Goal: Information Seeking & Learning: Find specific fact

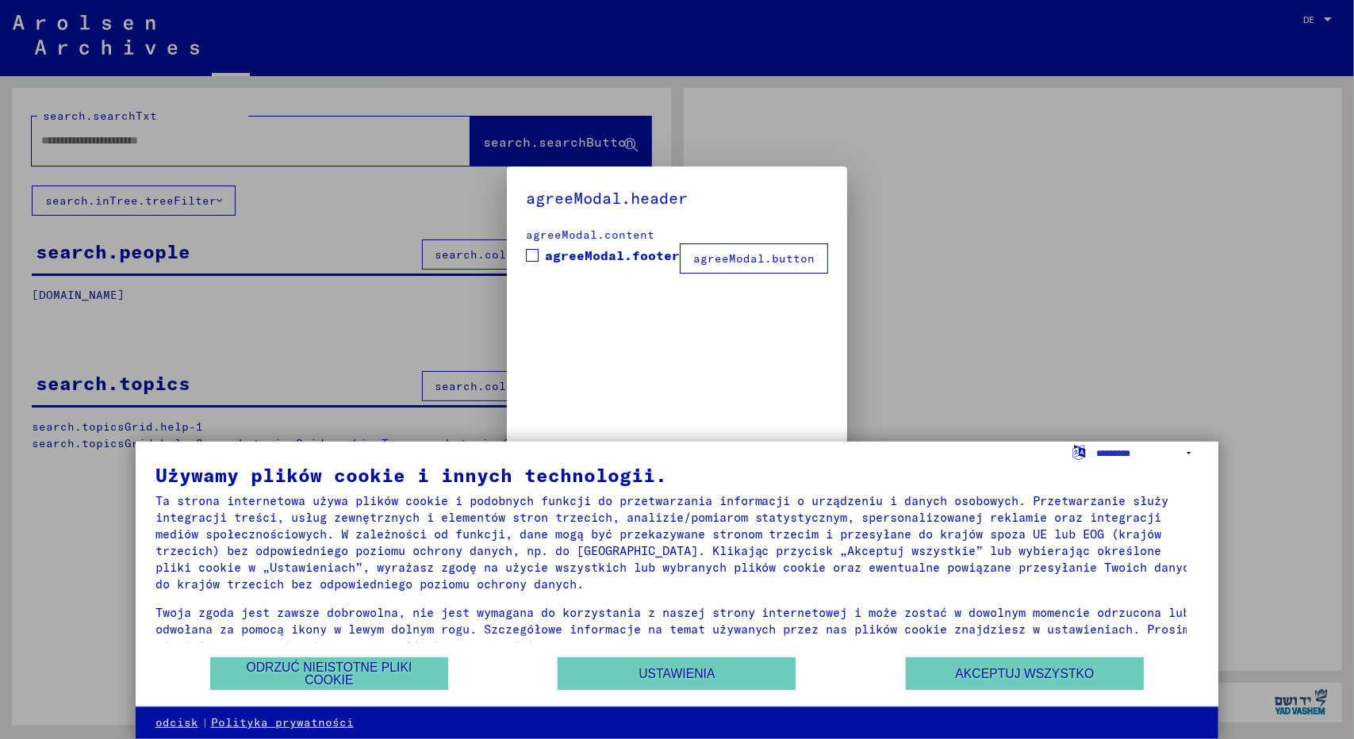
type input "*****"
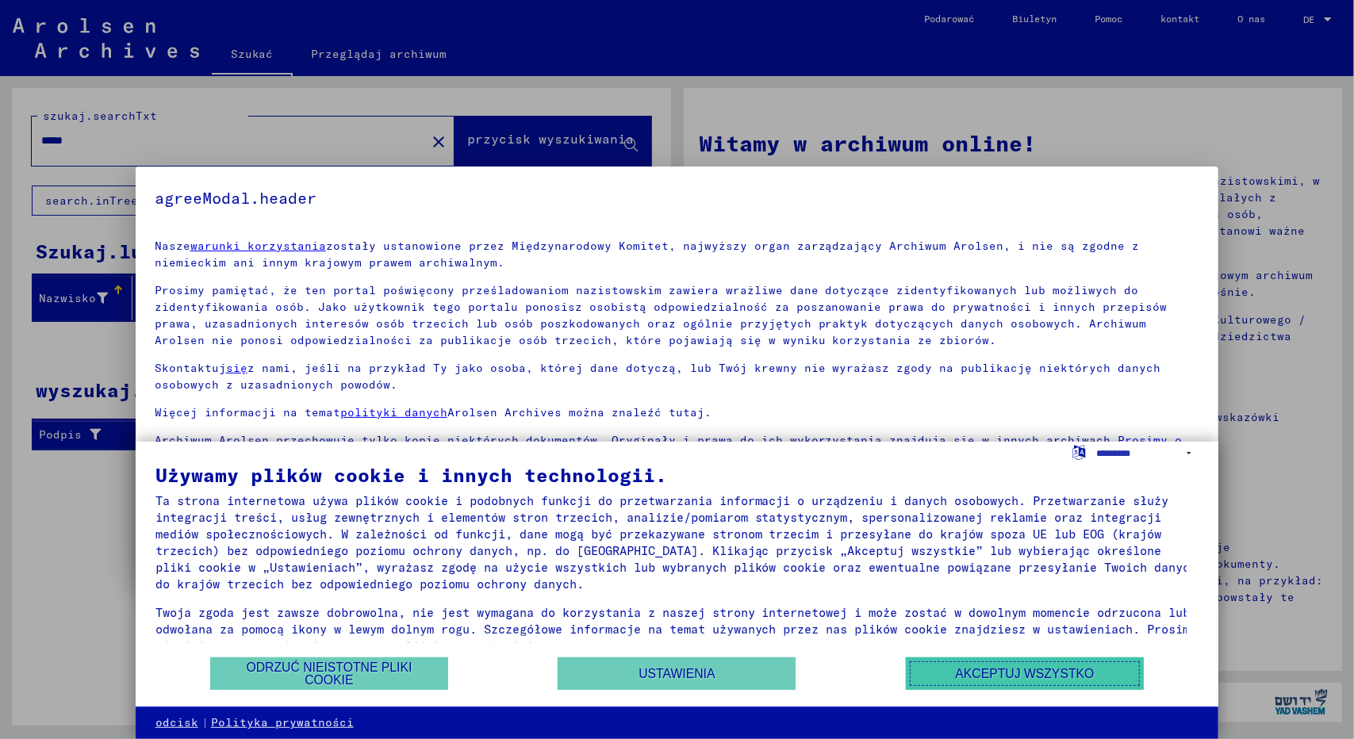
click at [947, 672] on button "Akceptuj wszystko" at bounding box center [1025, 674] width 238 height 33
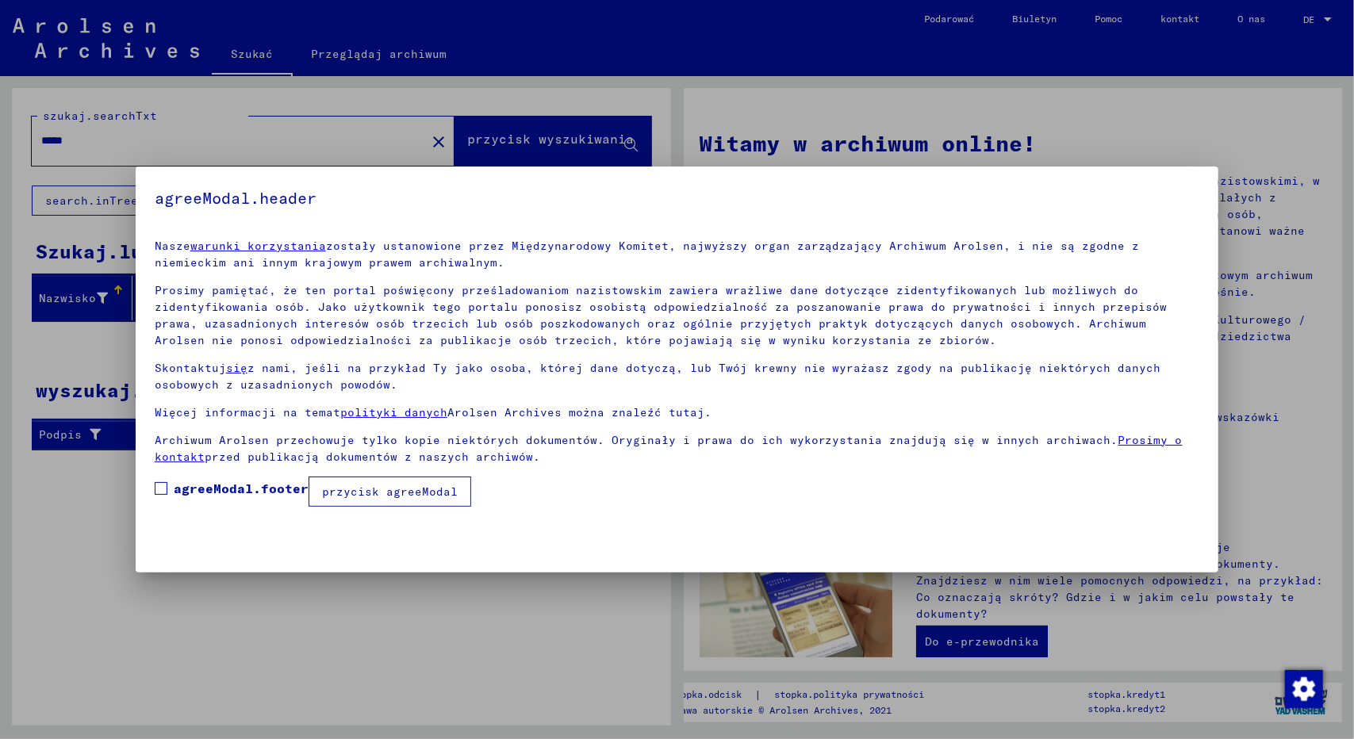
click at [252, 488] on font "agreeModal.footer" at bounding box center [241, 489] width 135 height 16
click at [332, 494] on font "przycisk agreeModal" at bounding box center [390, 492] width 136 height 14
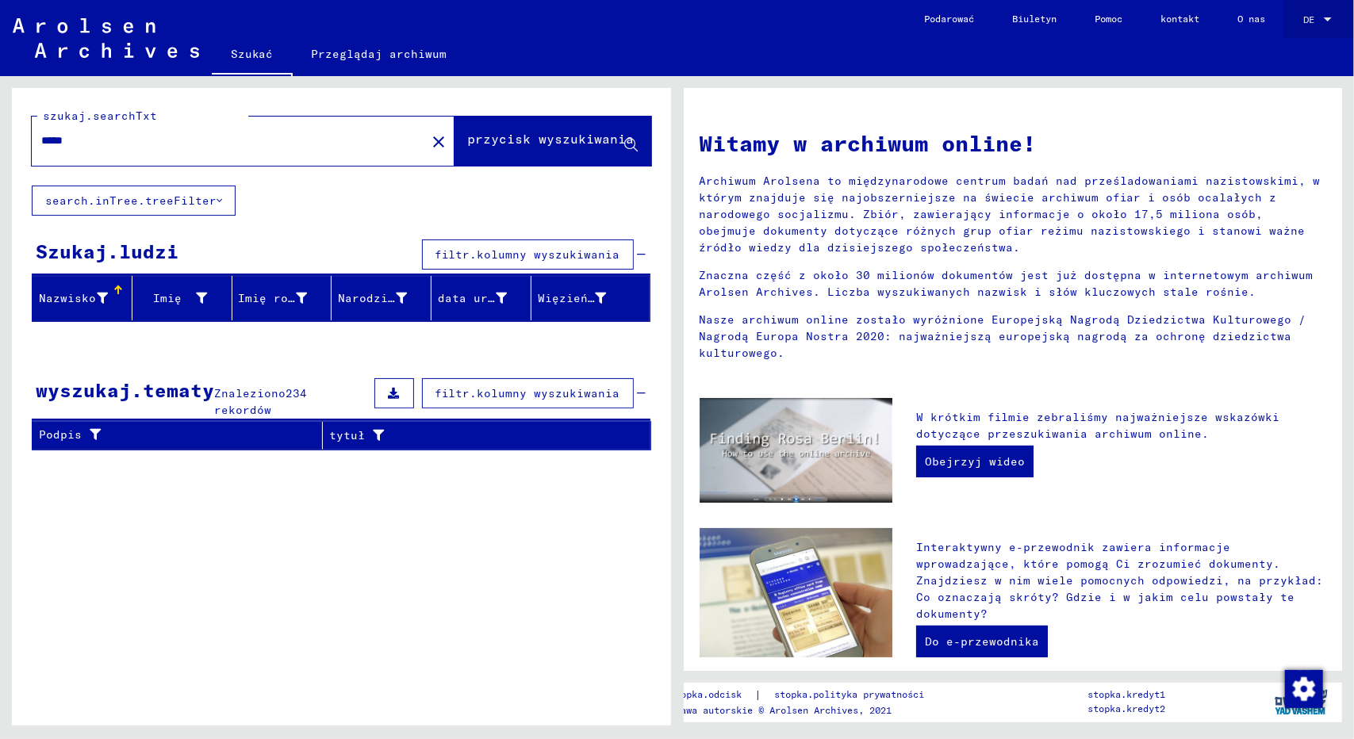
click at [1319, 14] on span "DE" at bounding box center [1312, 19] width 17 height 11
click at [1304, 31] on font "angielski" at bounding box center [1294, 28] width 50 height 12
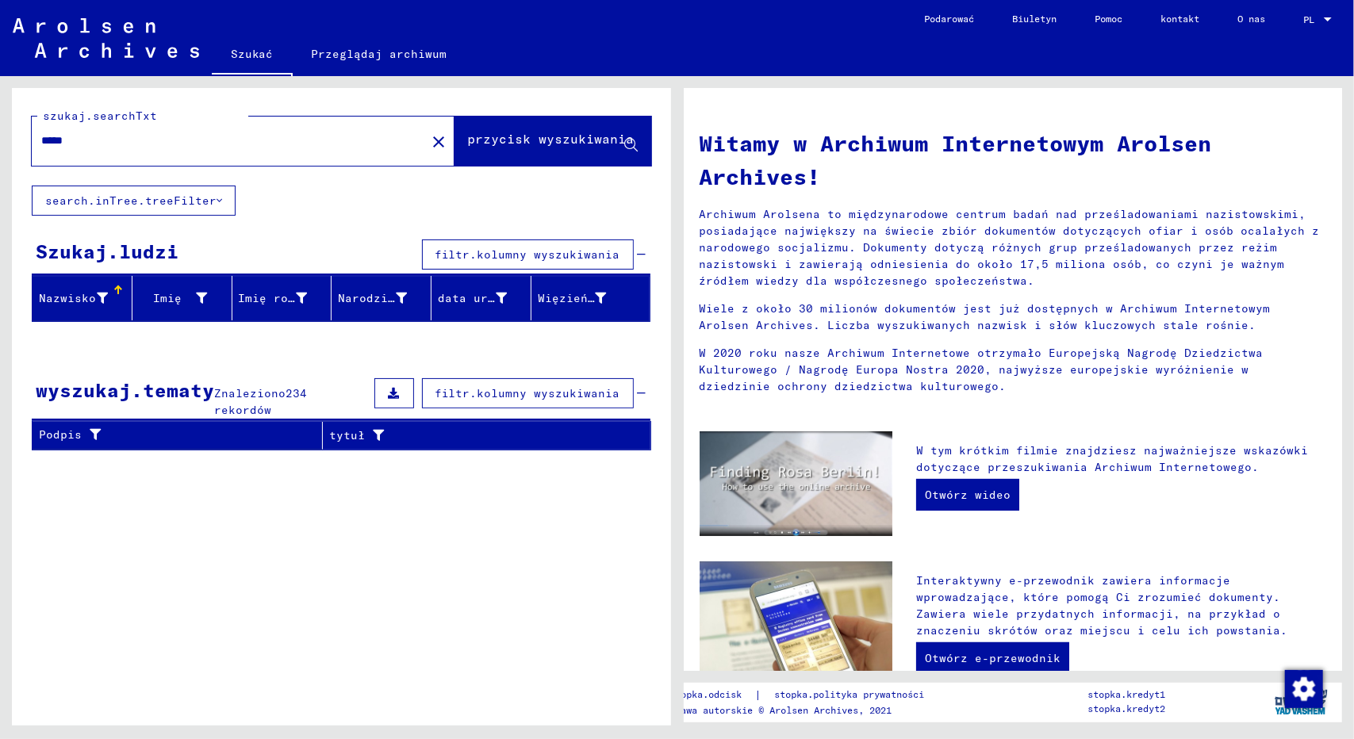
click at [225, 142] on input "*****" at bounding box center [224, 141] width 366 height 17
click at [468, 139] on font "przycisk wyszukiwania" at bounding box center [551, 139] width 167 height 16
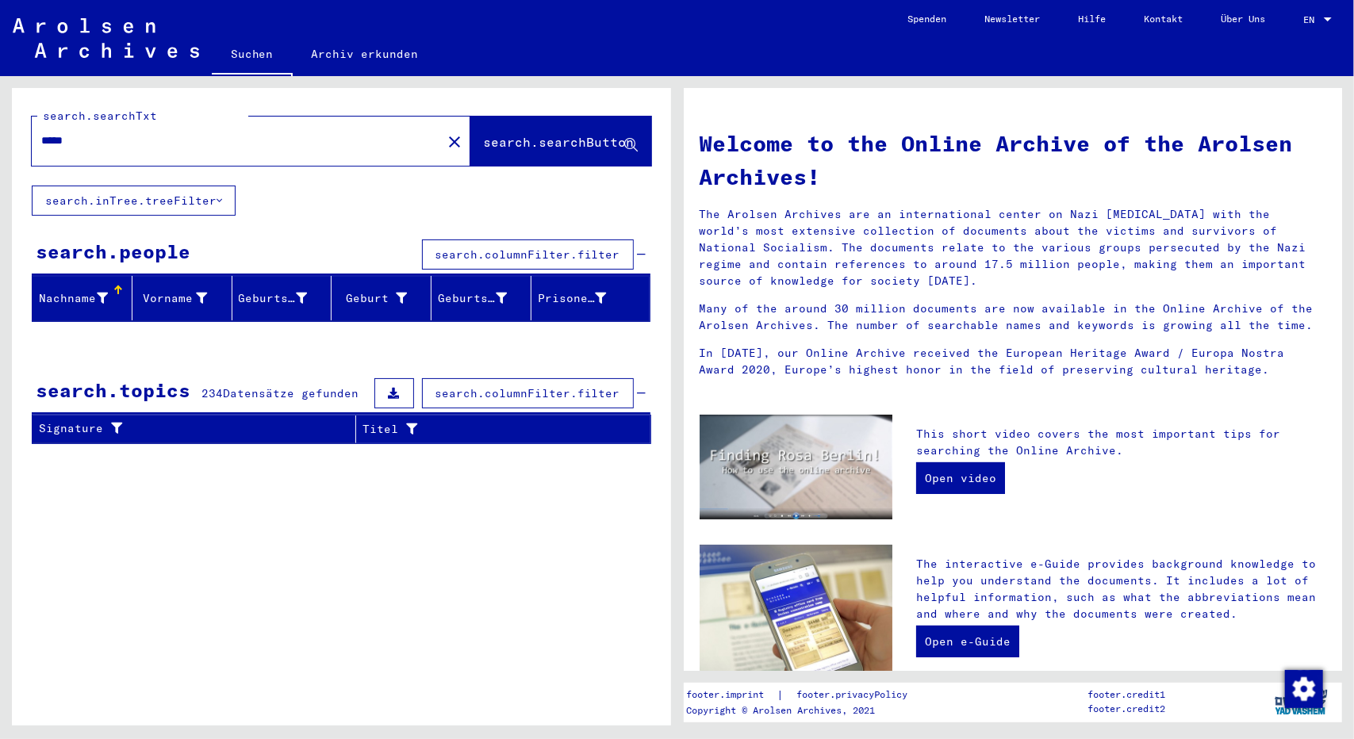
click at [611, 41] on div "Suchen Archiv erkunden" at bounding box center [550, 55] width 677 height 41
click at [190, 202] on button "search.inTree.treeFilter" at bounding box center [134, 201] width 204 height 30
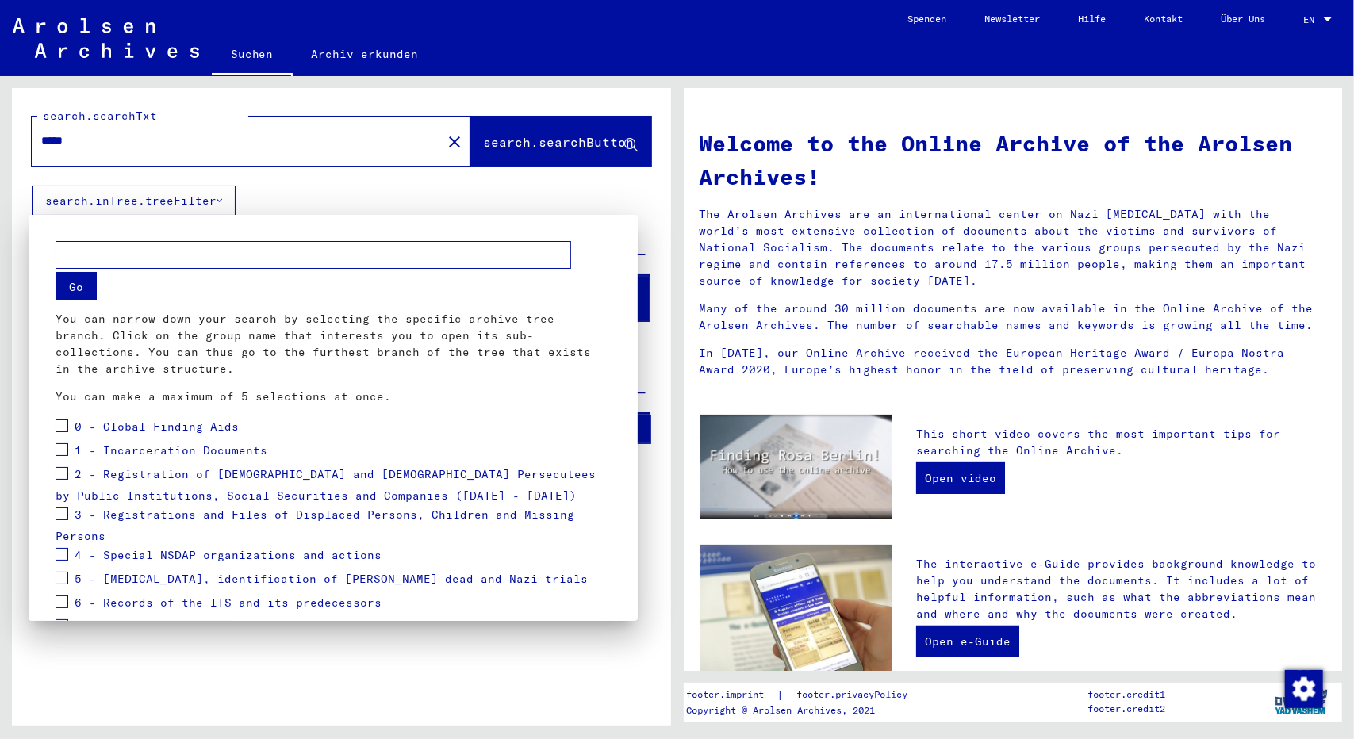
click at [194, 198] on div at bounding box center [677, 369] width 1354 height 739
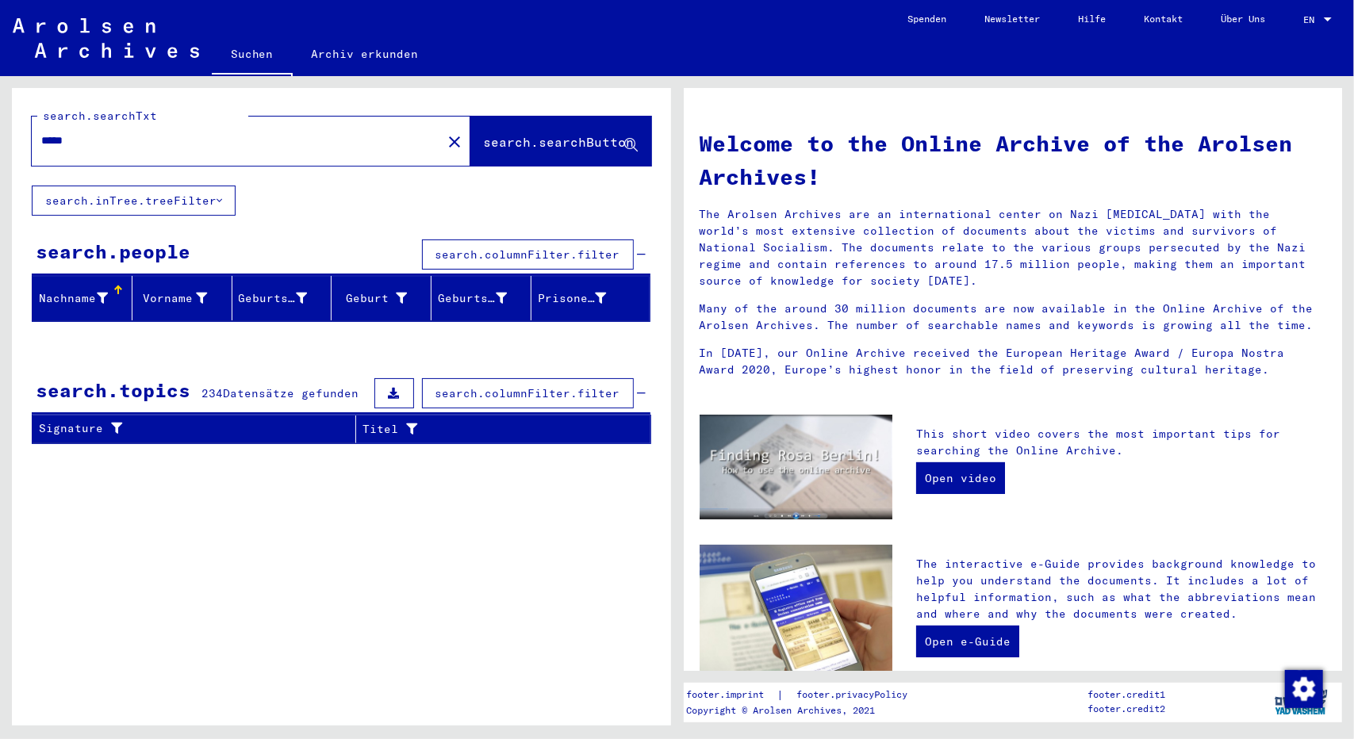
click at [309, 190] on div "search.searchTxt ***** close search.searchButton search.inTree.treeFilter searc…" at bounding box center [341, 272] width 659 height 369
click at [521, 136] on span "search.searchButton" at bounding box center [559, 142] width 151 height 16
click at [630, 146] on icon at bounding box center [630, 145] width 13 height 13
click at [550, 144] on span "search.searchButton" at bounding box center [559, 142] width 151 height 16
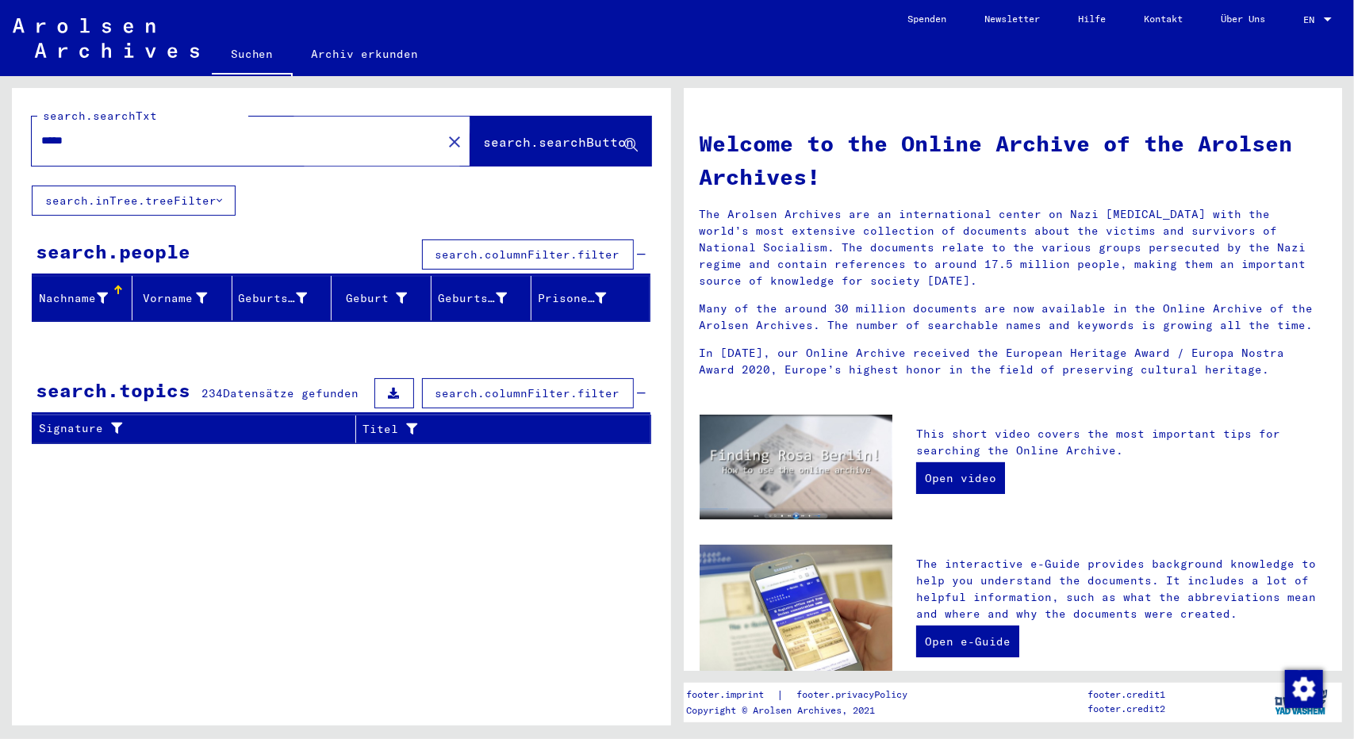
click at [550, 144] on span "search.searchButton" at bounding box center [559, 142] width 151 height 16
click at [247, 56] on link "Suchen" at bounding box center [252, 55] width 81 height 41
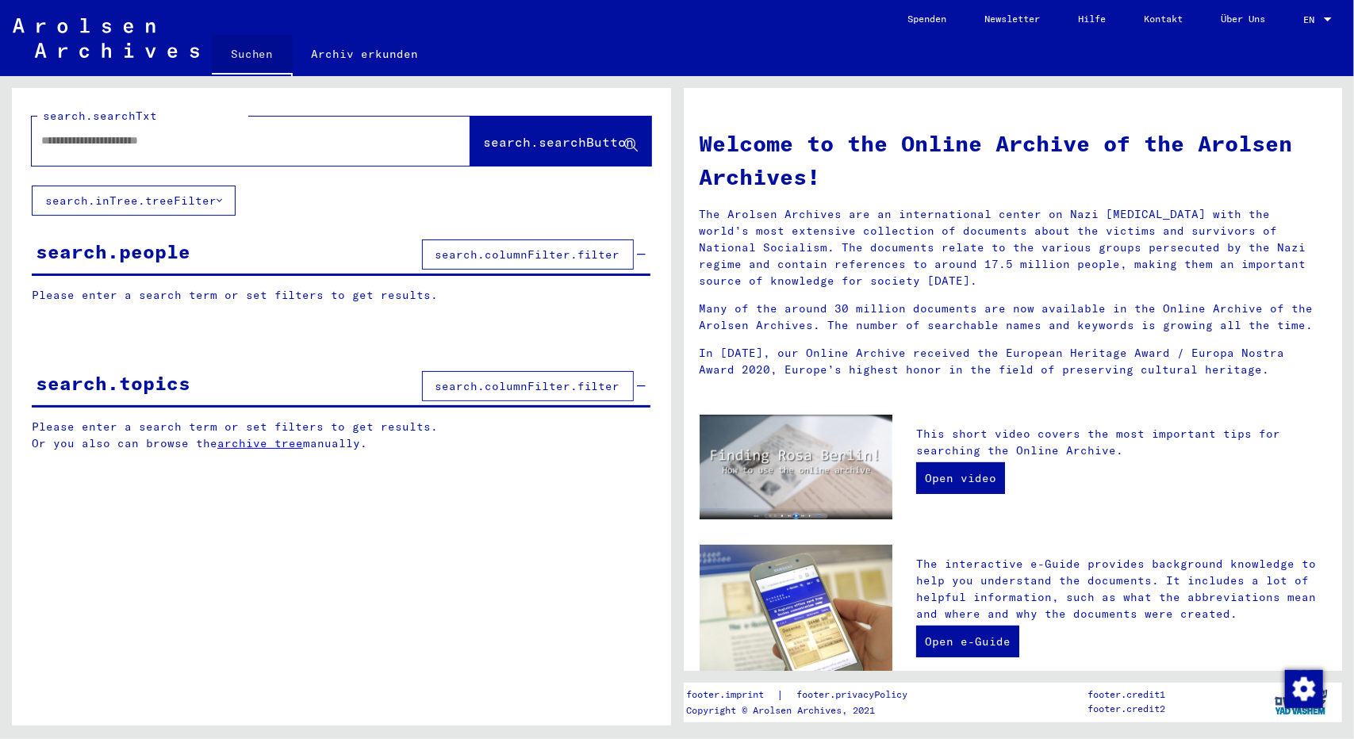
click at [359, 60] on link "Archiv erkunden" at bounding box center [365, 54] width 145 height 38
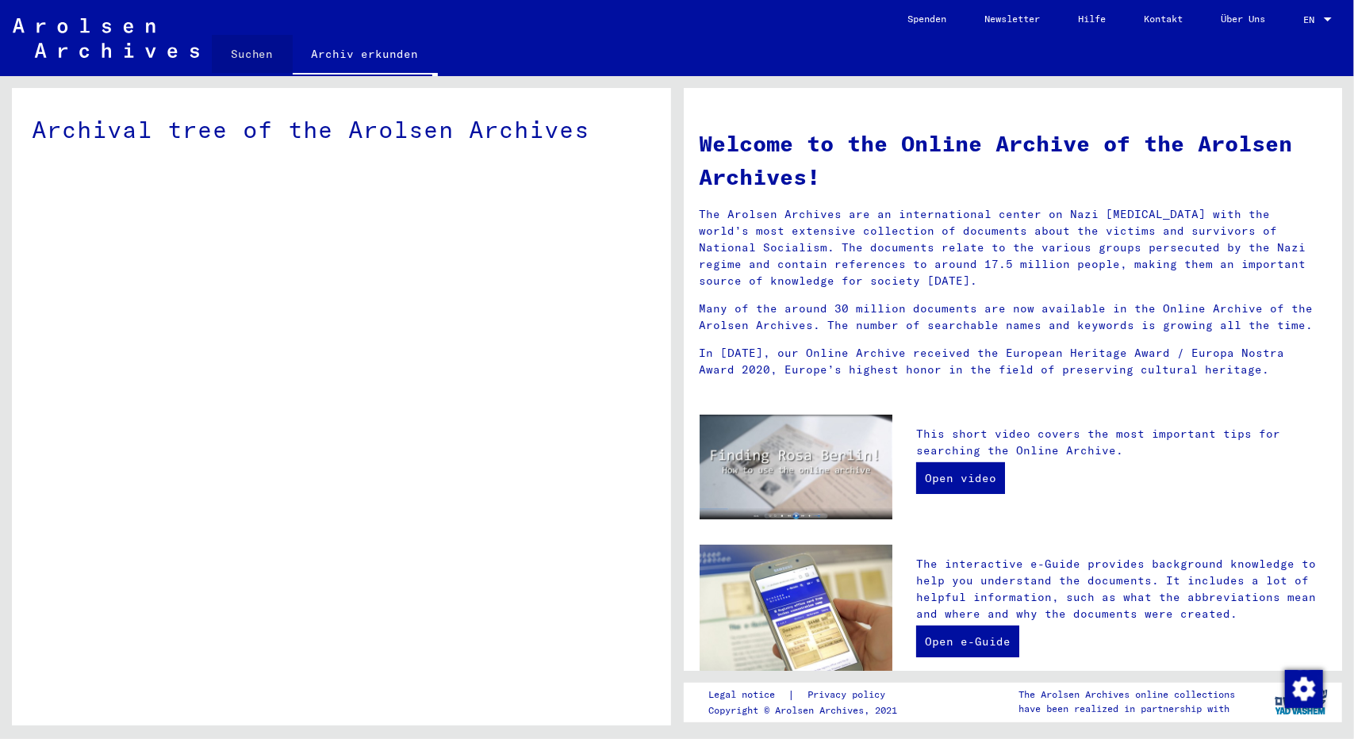
click at [257, 53] on link "Suchen" at bounding box center [252, 54] width 81 height 38
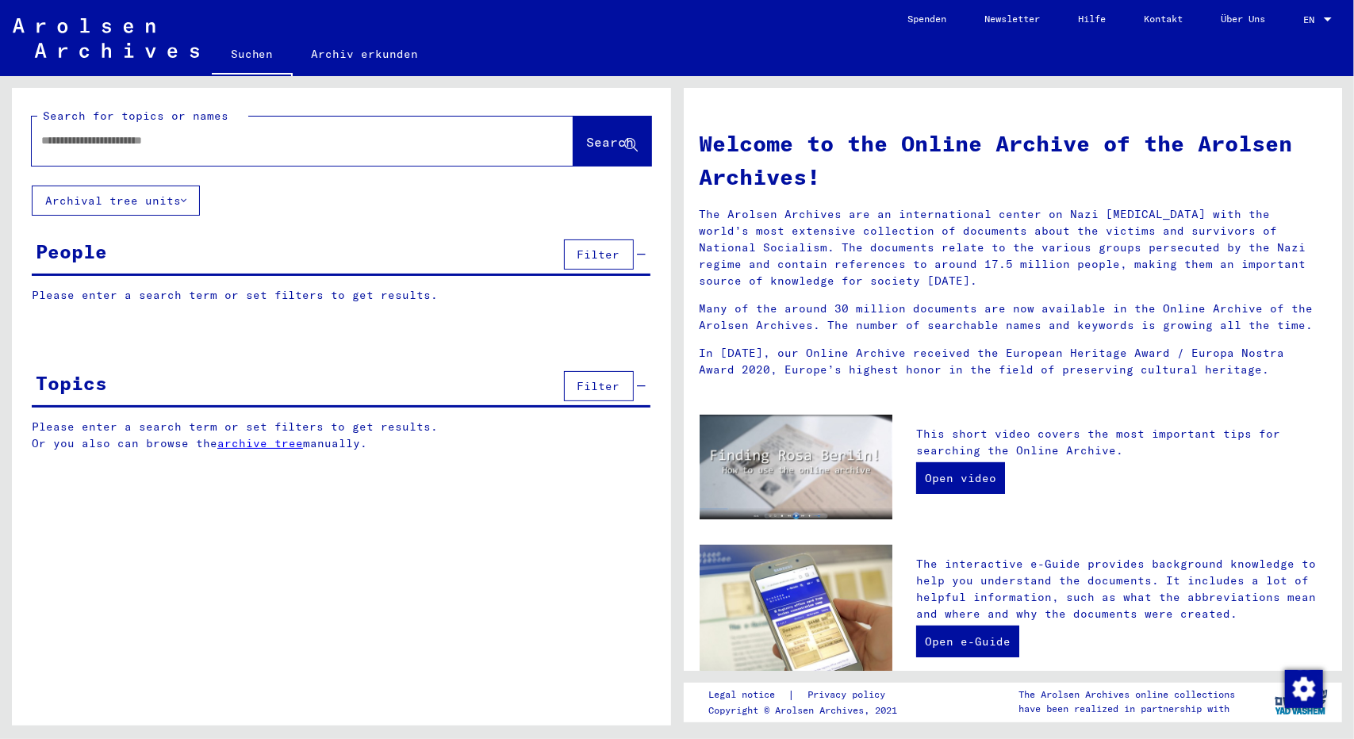
click at [244, 147] on input "text" at bounding box center [283, 141] width 485 height 17
type input "*****"
click at [582, 129] on button "Search" at bounding box center [613, 141] width 78 height 49
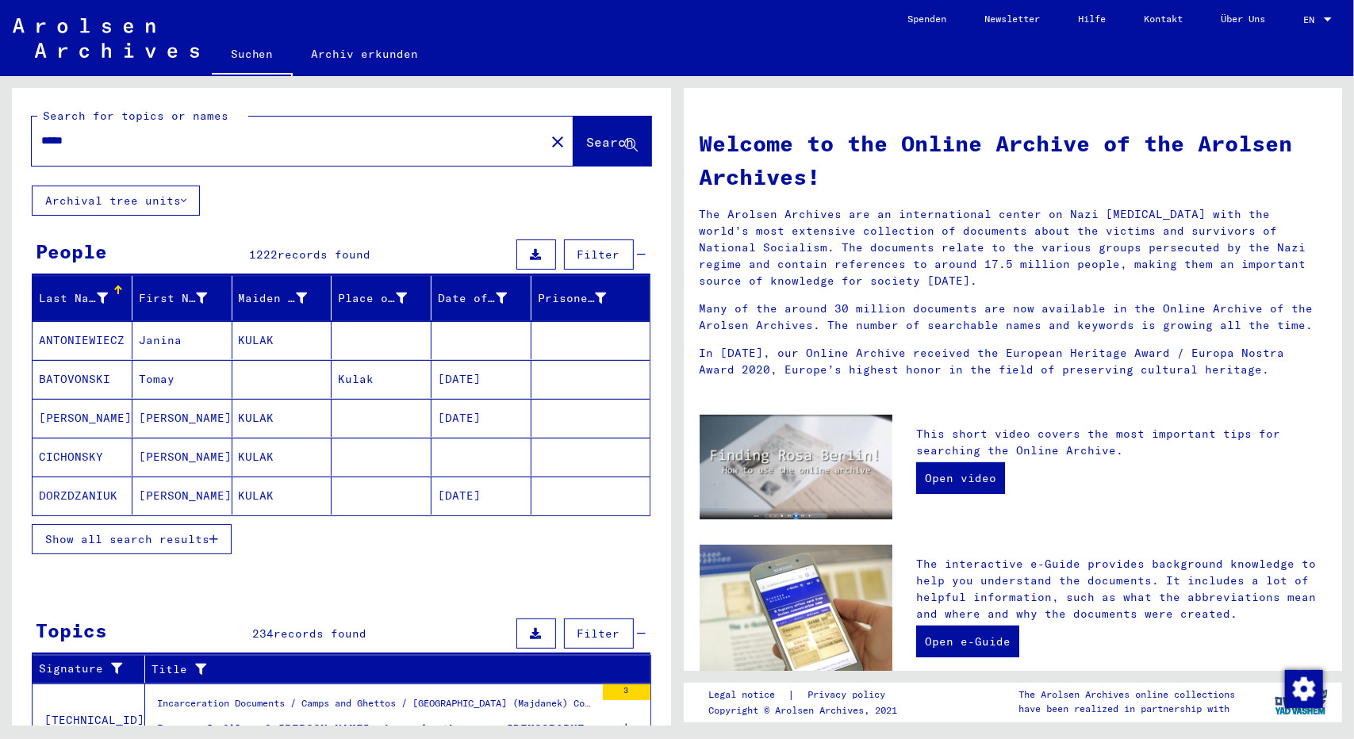
click at [109, 536] on span "Show all search results" at bounding box center [127, 539] width 164 height 14
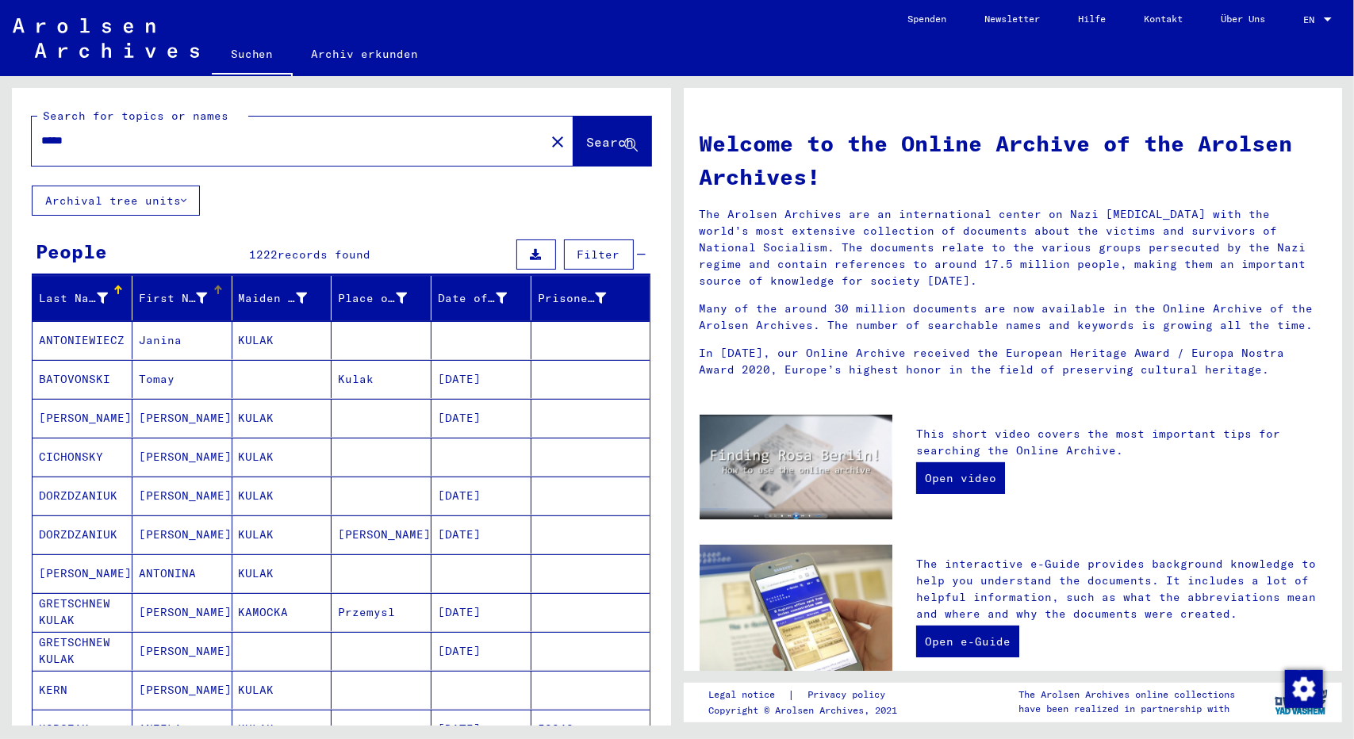
click at [158, 297] on div "First Name" at bounding box center [173, 298] width 69 height 17
